Goal: Find specific page/section: Find specific page/section

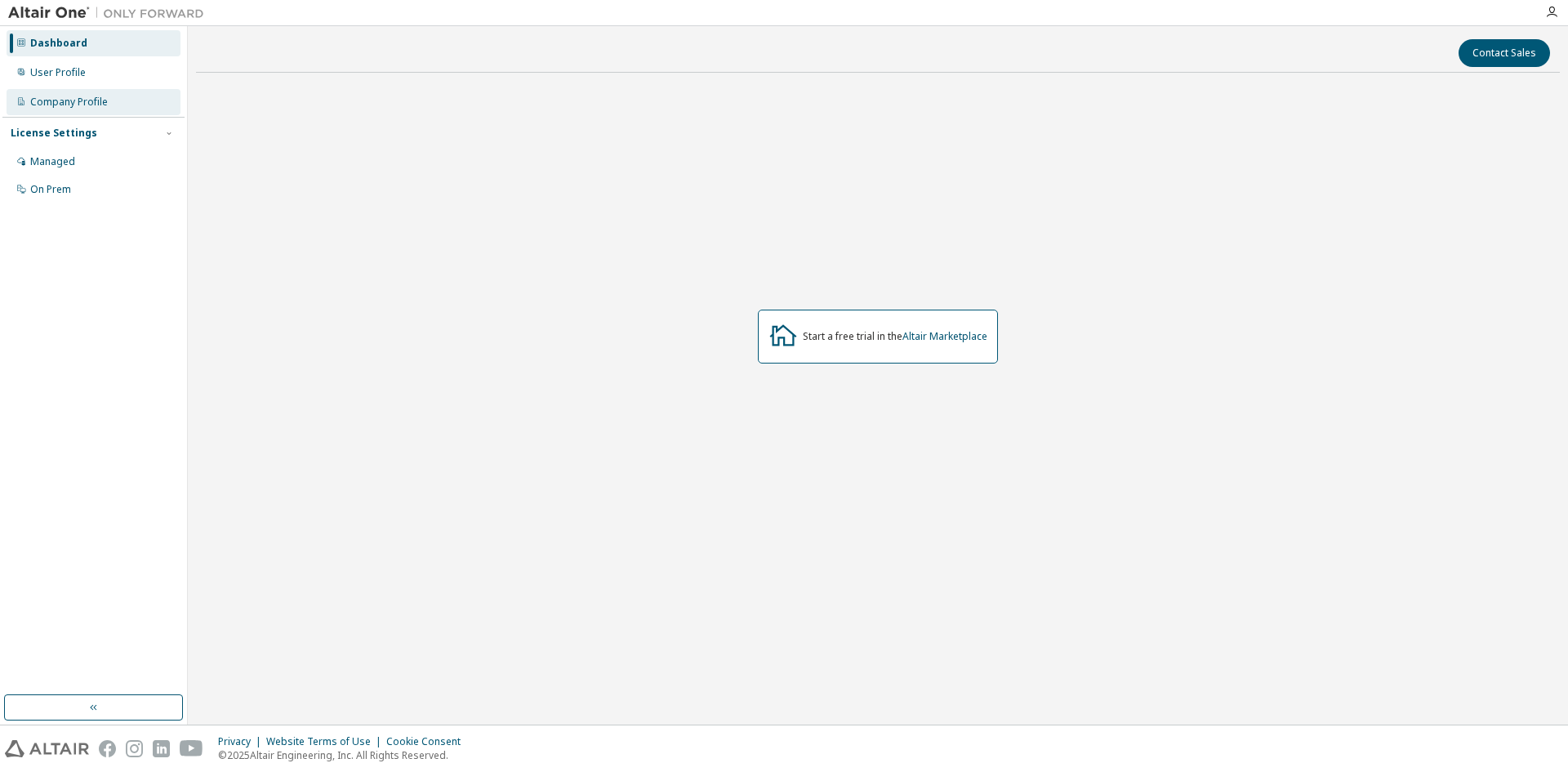
click at [96, 108] on div "Company Profile" at bounding box center [69, 101] width 78 height 13
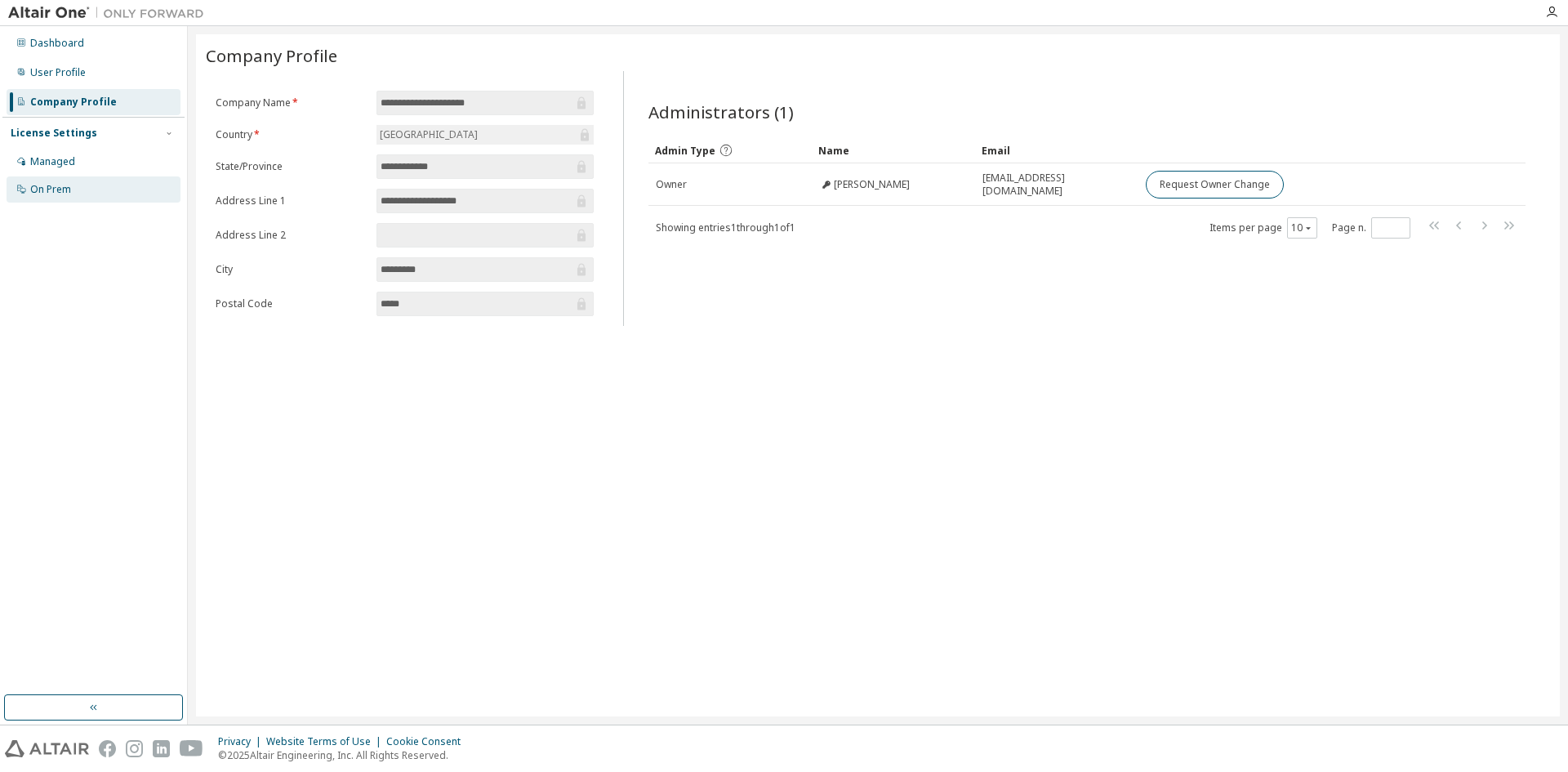
click at [90, 186] on div "On Prem" at bounding box center [93, 189] width 174 height 26
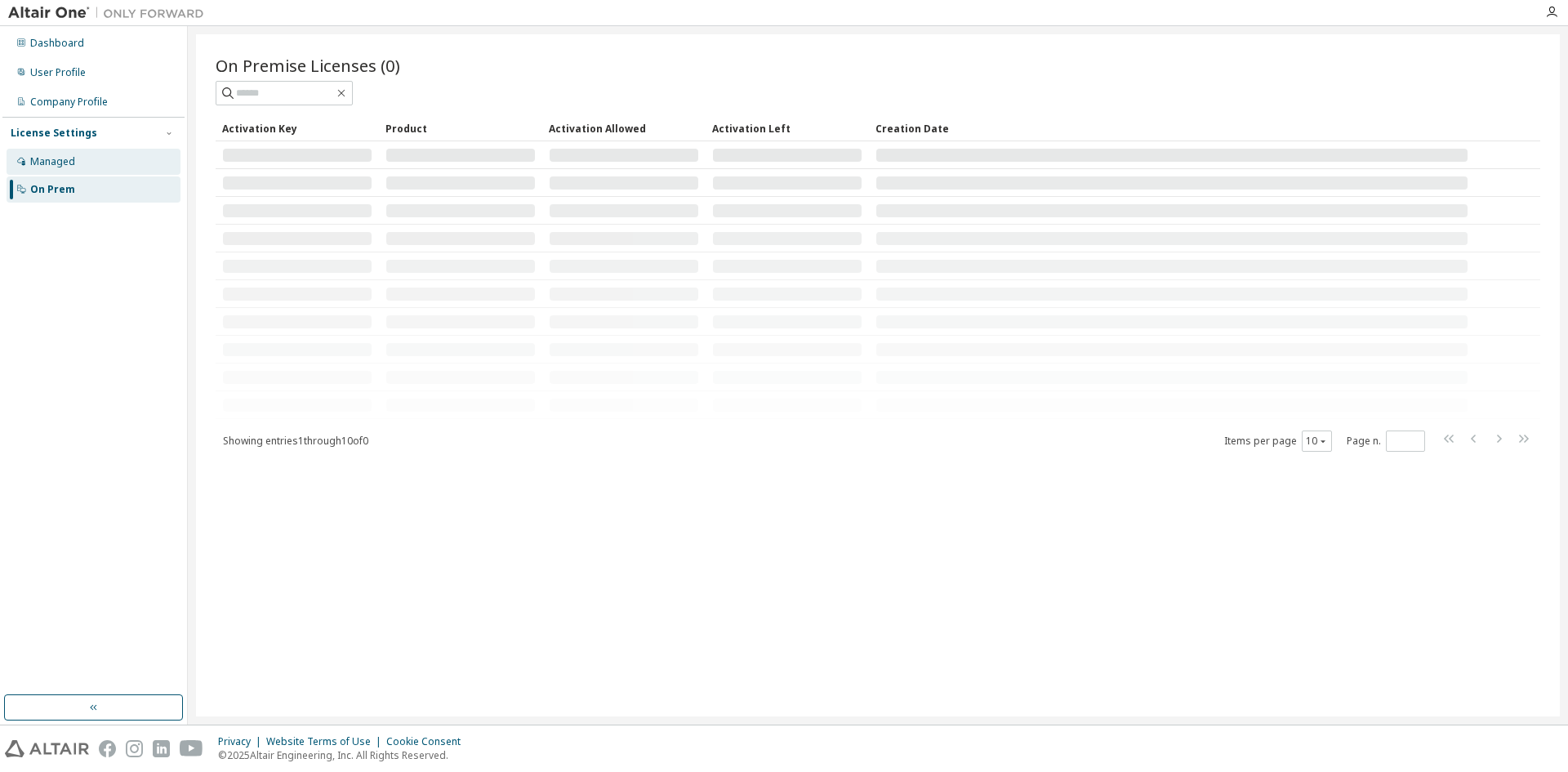
click at [87, 149] on div "License Settings Managed On Prem" at bounding box center [93, 161] width 182 height 88
click at [87, 160] on div "Managed" at bounding box center [93, 162] width 174 height 26
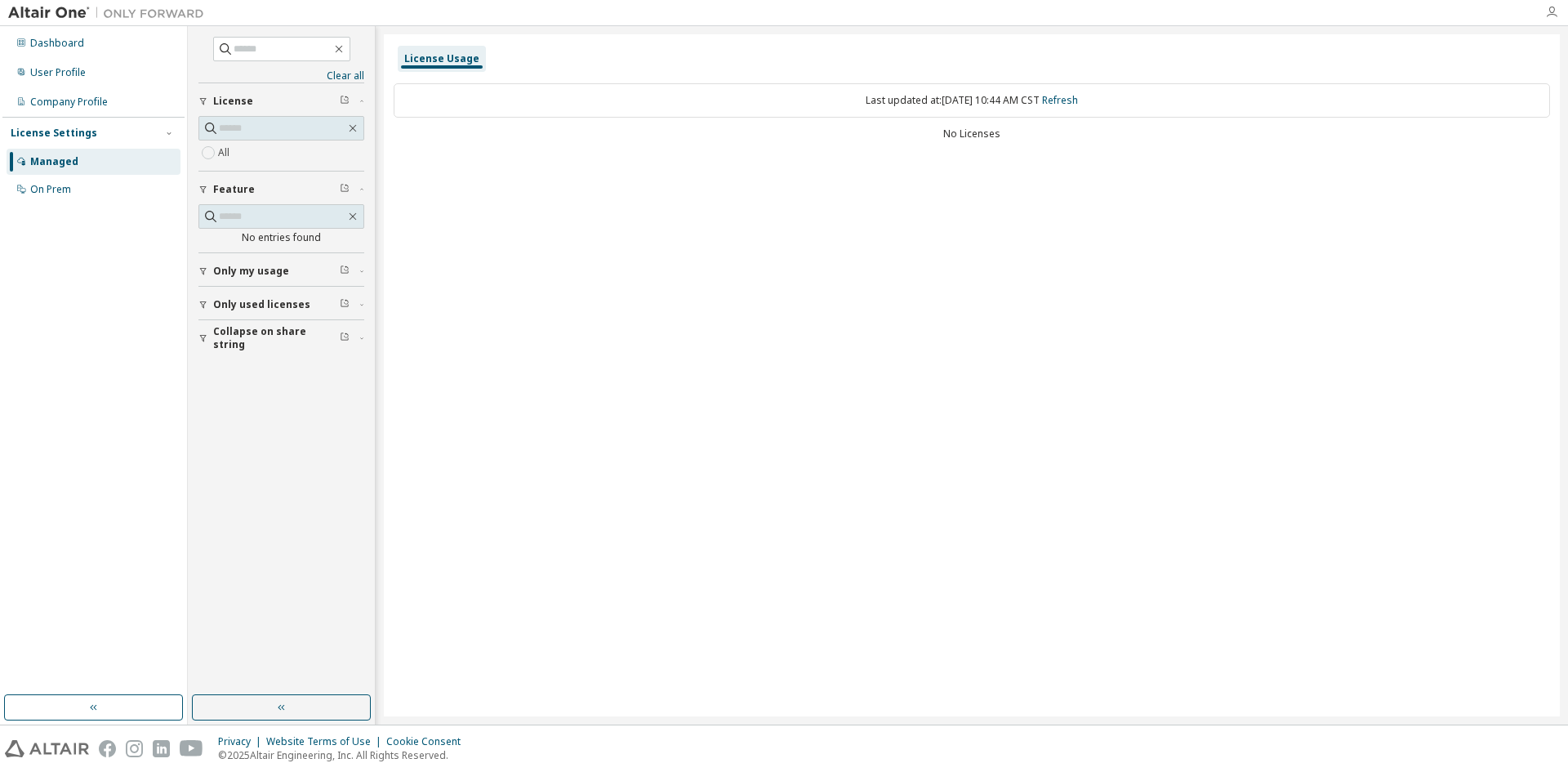
click at [1549, 14] on icon "button" at bounding box center [1550, 12] width 13 height 13
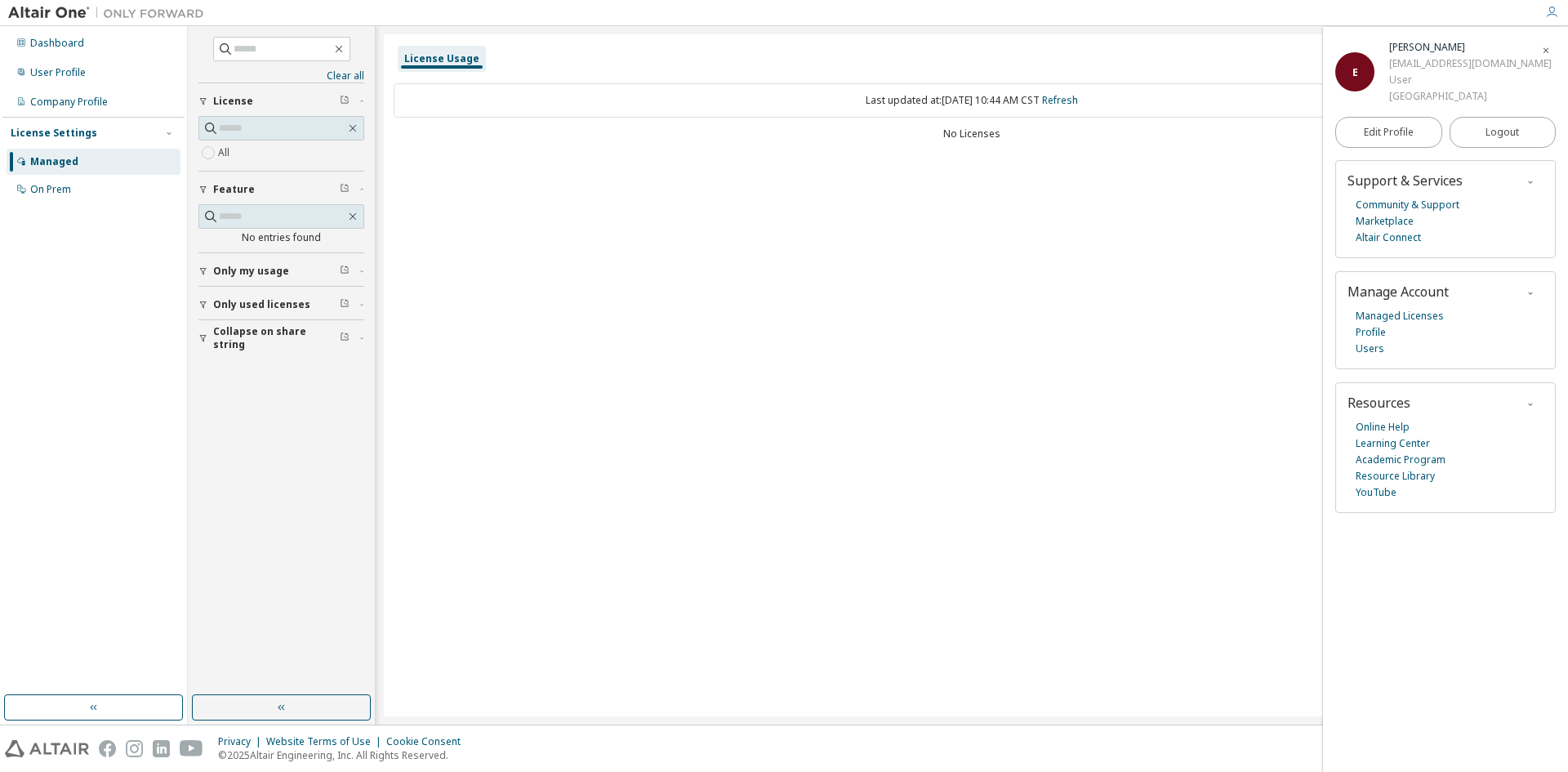
click at [930, 323] on div "License Usage Last updated at: [DATE] 10:44 AM CST Refresh No Licenses" at bounding box center [971, 375] width 1176 height 681
click at [423, 187] on div "License Usage Last updated at: [DATE] 10:44 AM CST Refresh No Licenses" at bounding box center [971, 375] width 1176 height 681
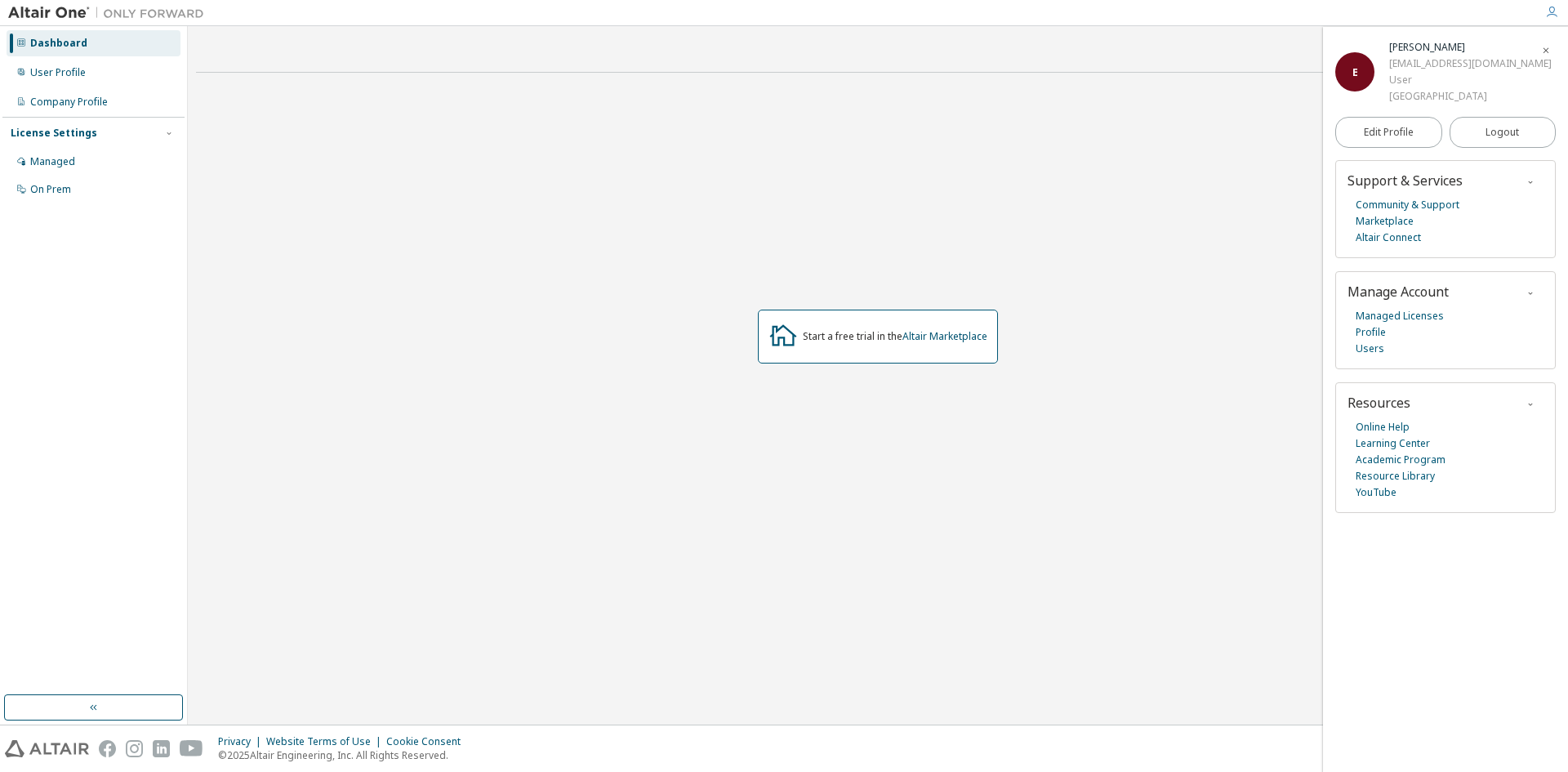
click at [804, 195] on div "Start a free trial in the Altair Marketplace" at bounding box center [877, 336] width 1364 height 501
